Goal: Use online tool/utility

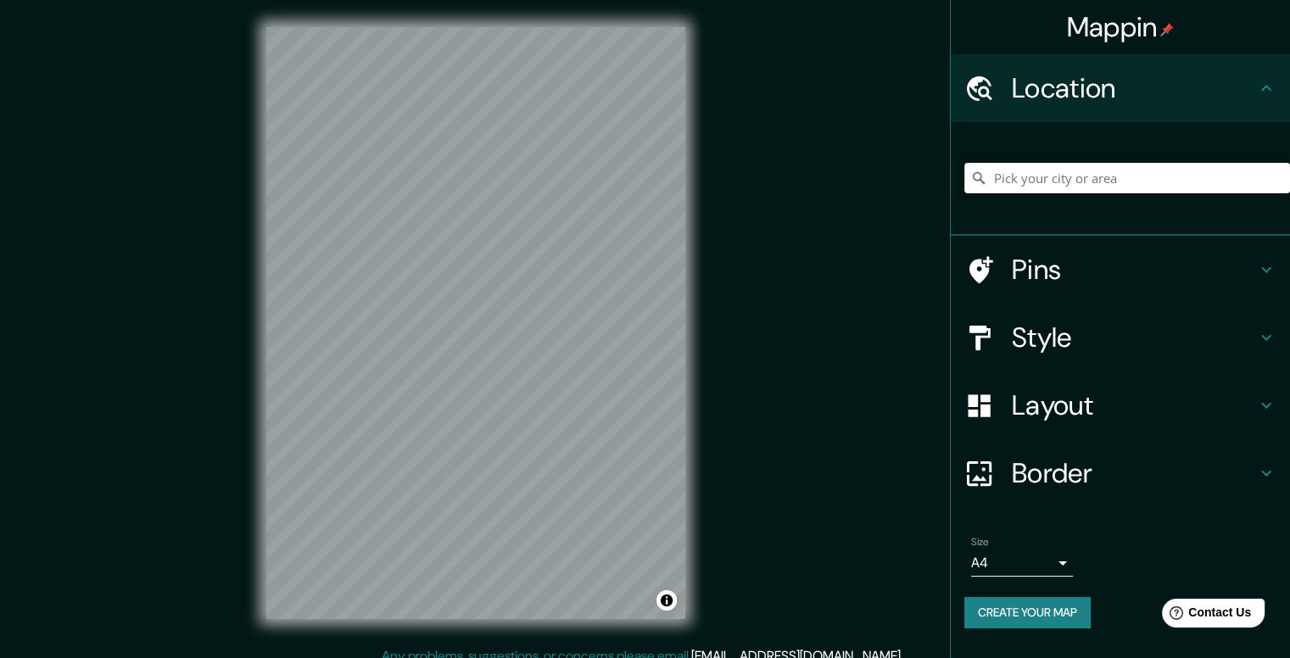
click at [877, 185] on input "Pick your city or area" at bounding box center [1127, 178] width 326 height 31
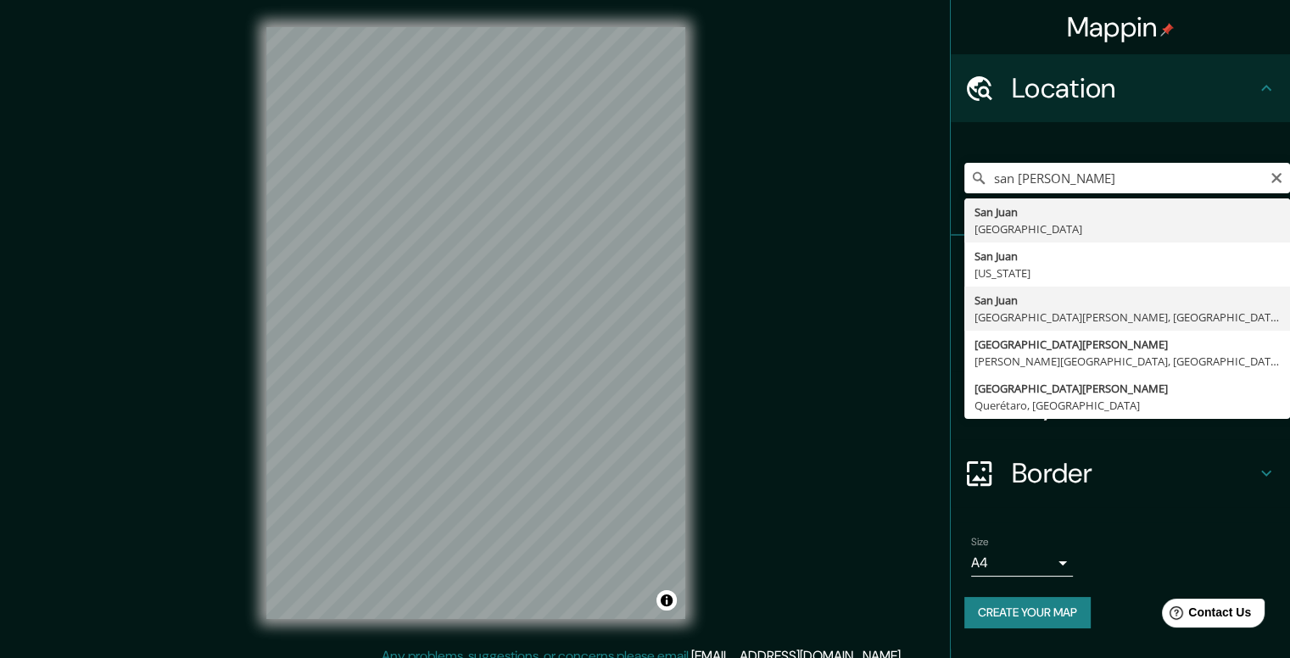
type input "[GEOGRAPHIC_DATA][PERSON_NAME], [GEOGRAPHIC_DATA][PERSON_NAME], [GEOGRAPHIC_DAT…"
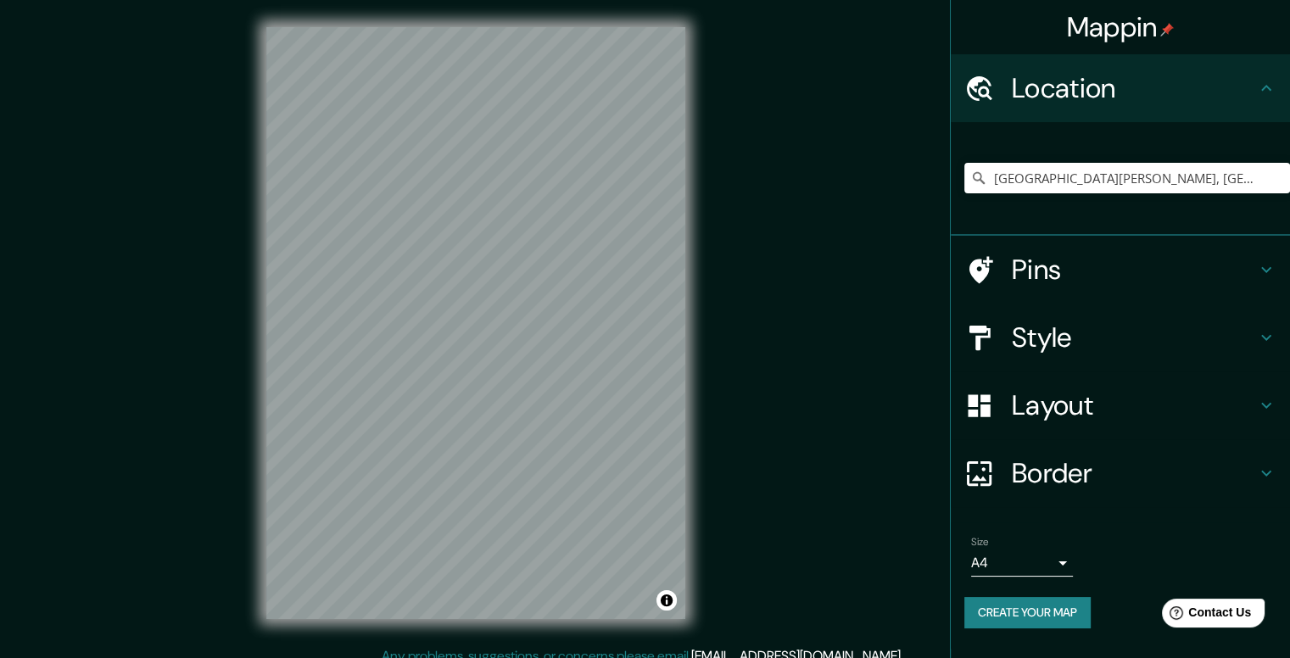
click at [877, 339] on div "Style" at bounding box center [1120, 338] width 339 height 68
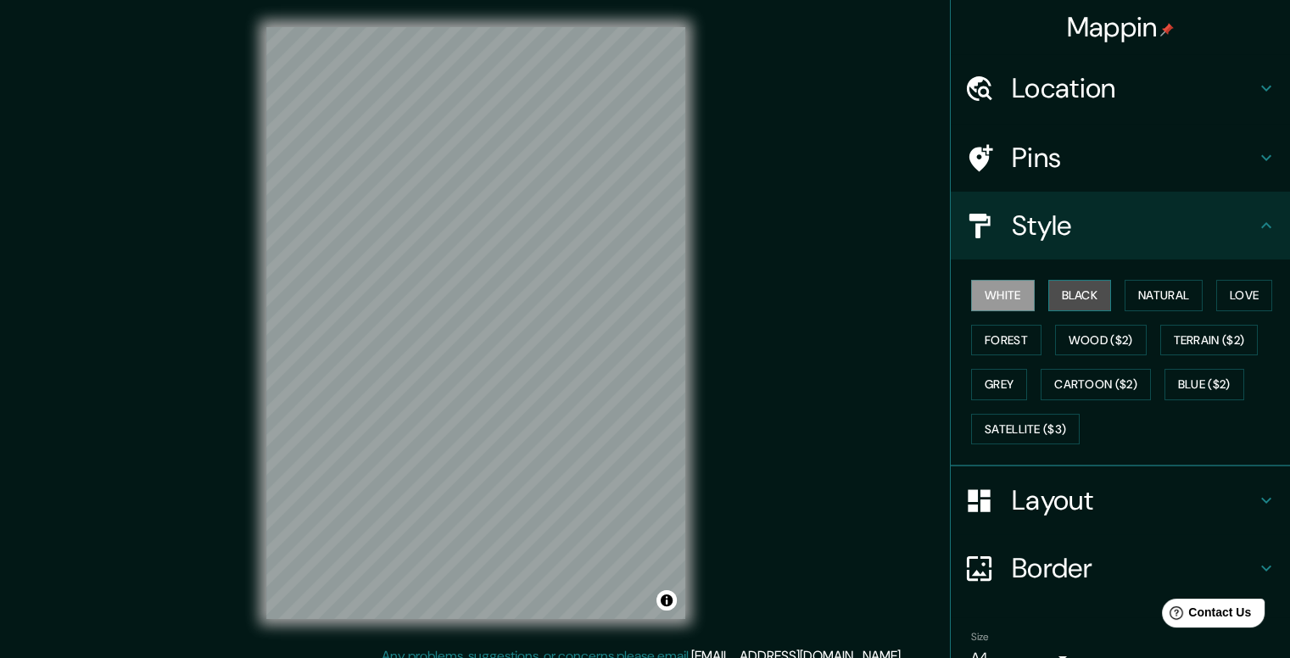
click at [877, 299] on button "Black" at bounding box center [1080, 295] width 64 height 31
click at [877, 326] on button "Forest" at bounding box center [1006, 340] width 70 height 31
click at [877, 291] on button "White" at bounding box center [1003, 295] width 64 height 31
click at [877, 296] on button "Black" at bounding box center [1080, 295] width 64 height 31
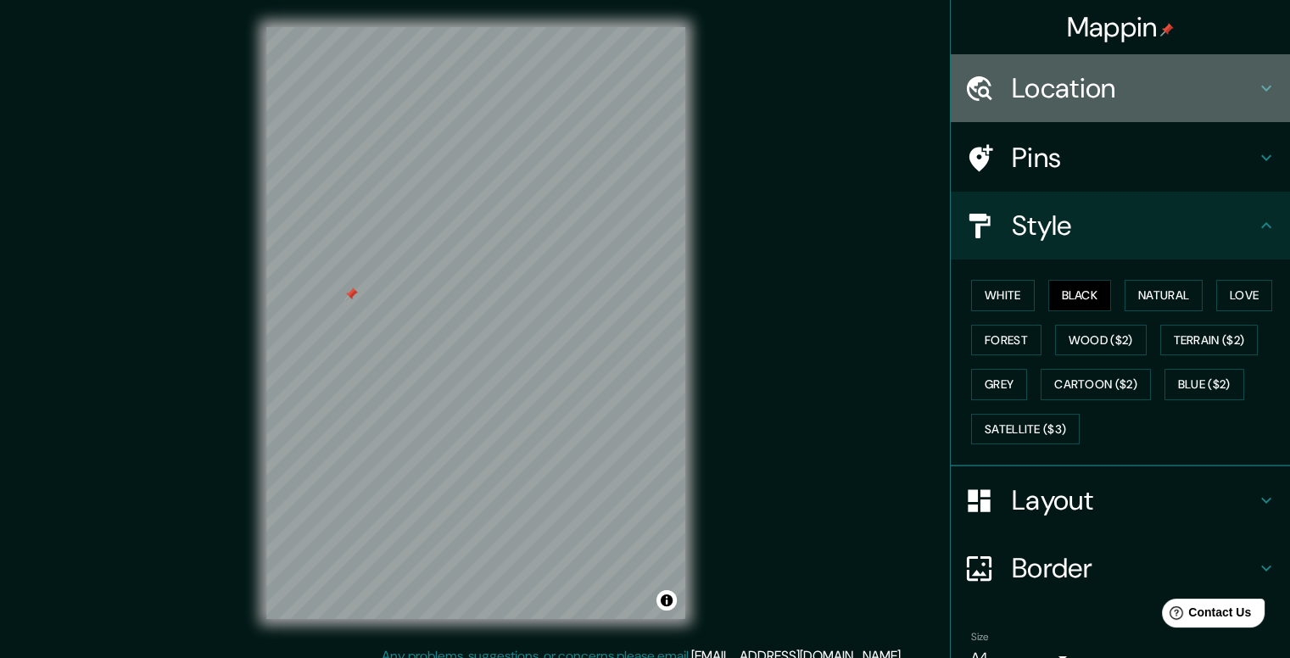
click at [877, 79] on icon at bounding box center [1266, 88] width 20 height 20
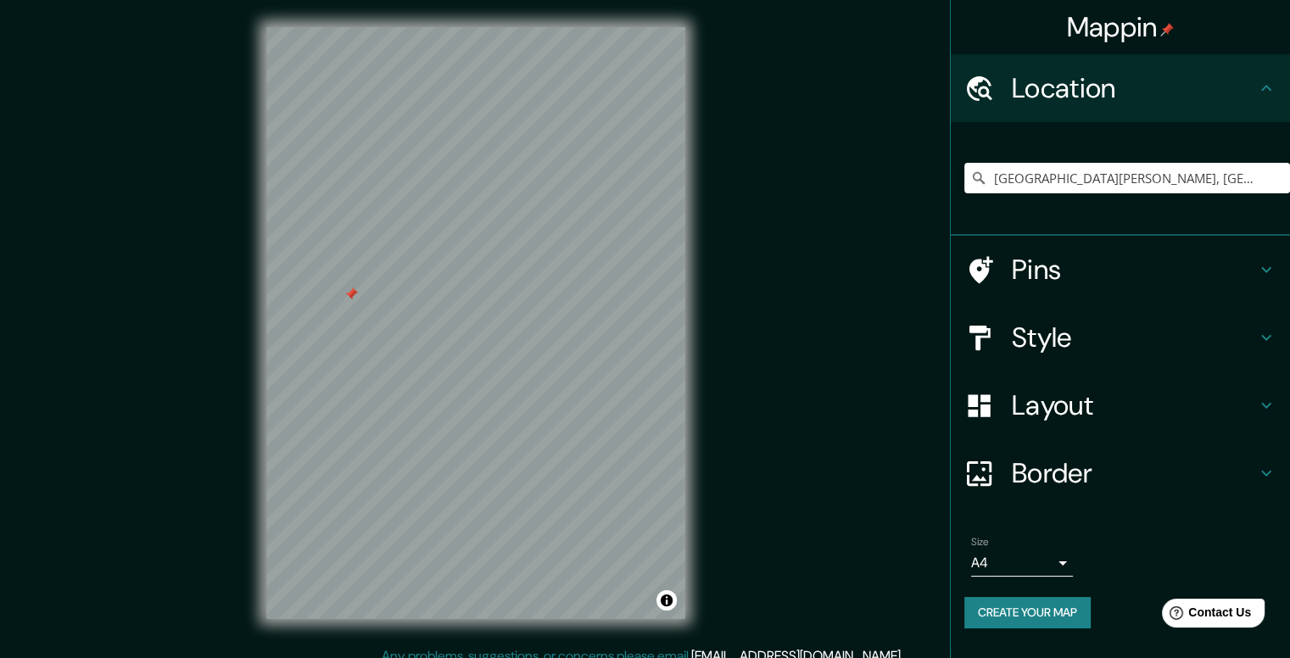
click at [877, 79] on h4 "Location" at bounding box center [1134, 88] width 244 height 34
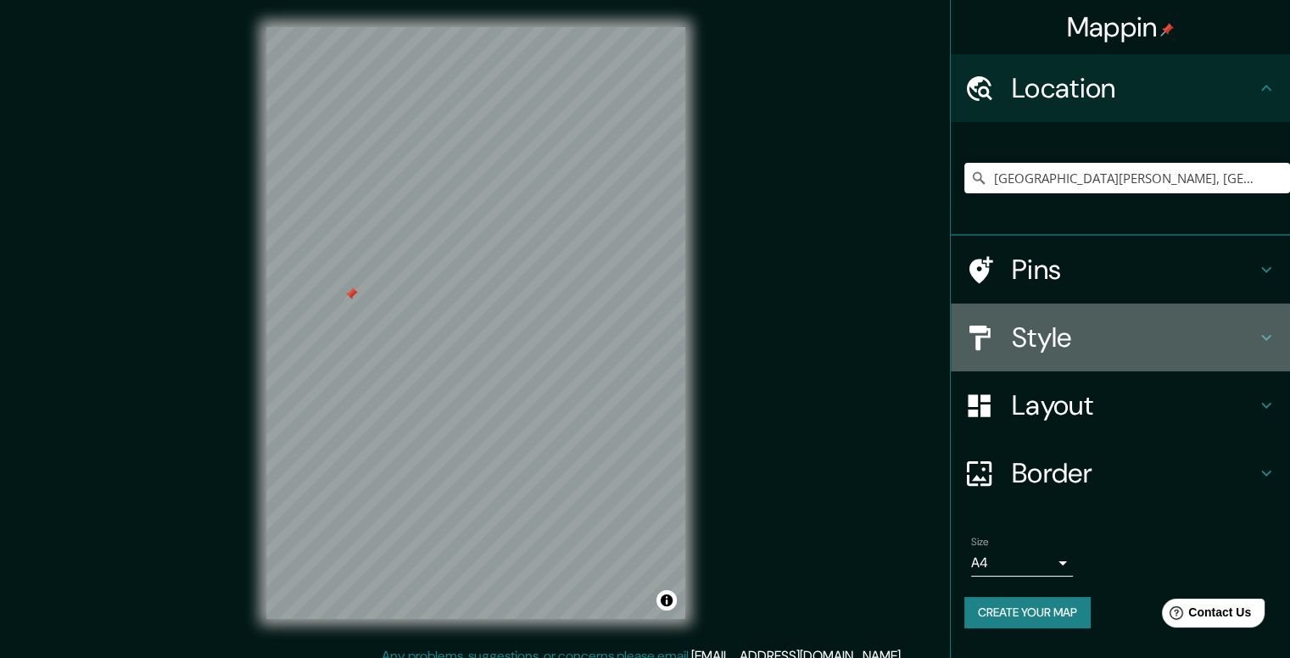
click at [877, 319] on div "Style" at bounding box center [1120, 338] width 339 height 68
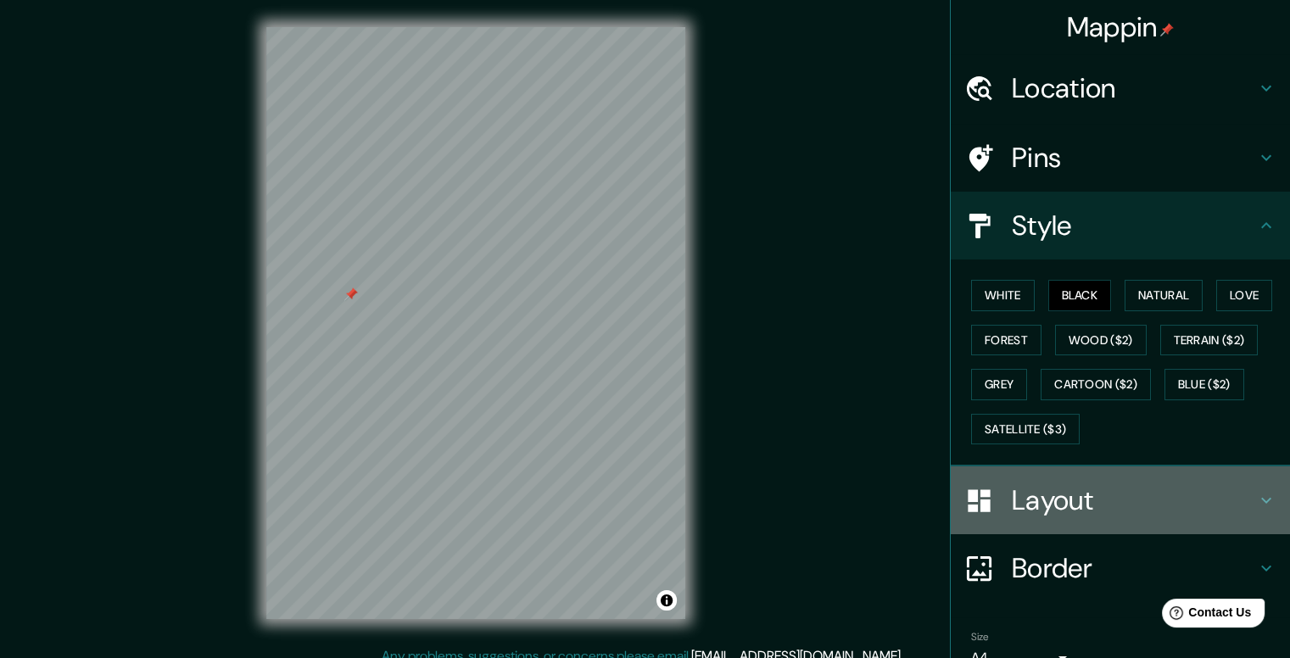
click at [877, 489] on h4 "Layout" at bounding box center [1134, 500] width 244 height 34
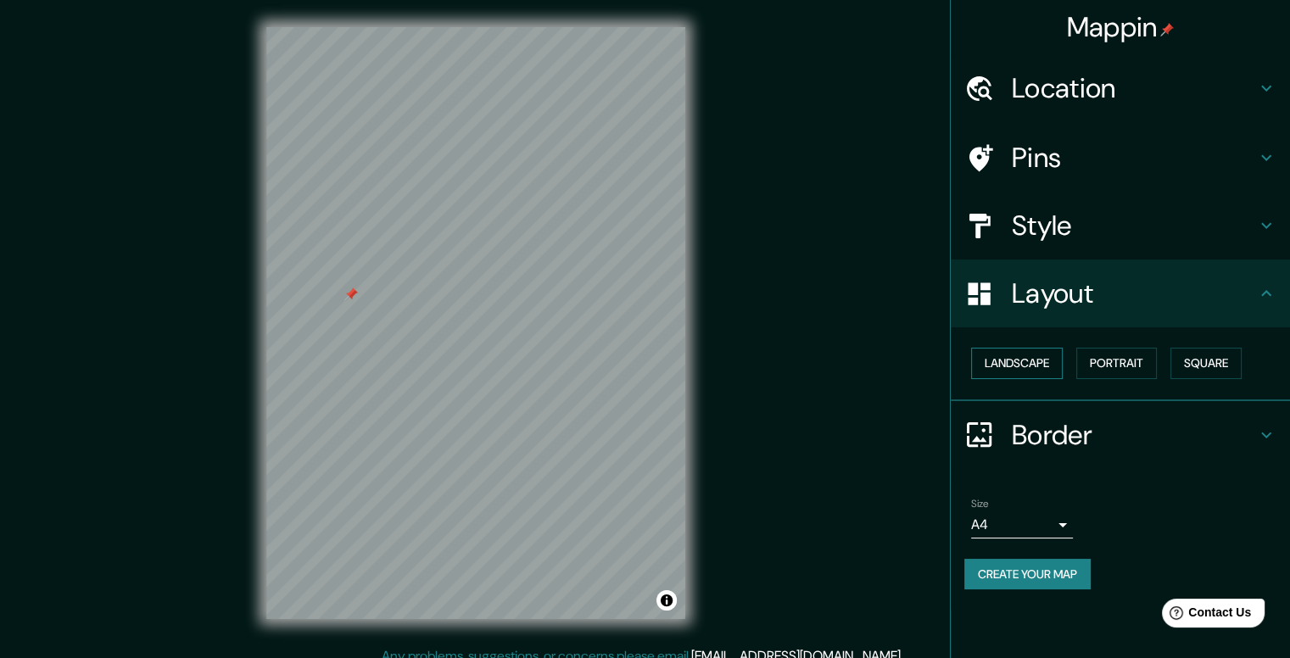
click at [877, 363] on button "Landscape" at bounding box center [1017, 363] width 92 height 31
